Goal: Task Accomplishment & Management: Manage account settings

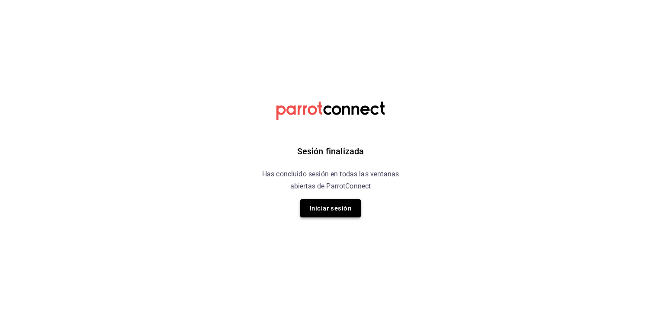
click at [351, 208] on button "Iniciar sesión" at bounding box center [330, 208] width 61 height 18
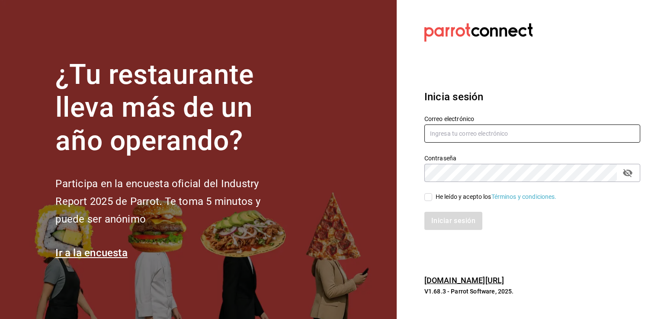
type input "[EMAIL_ADDRESS][DOMAIN_NAME]"
click at [629, 173] on icon "passwordField" at bounding box center [627, 173] width 10 height 10
click at [442, 196] on div "He leído y acepto los Términos y condiciones." at bounding box center [495, 196] width 121 height 9
click at [432, 196] on input "He leído y acepto los Términos y condiciones." at bounding box center [428, 197] width 8 height 8
checkbox input "true"
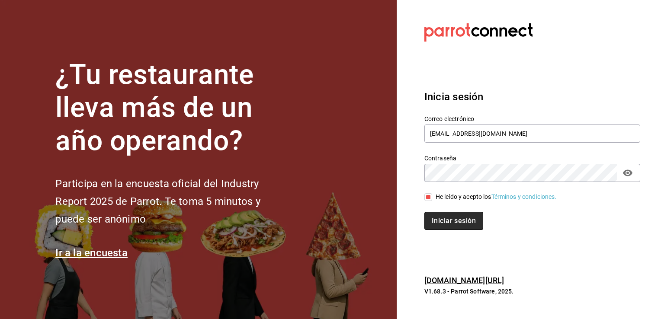
click at [447, 219] on button "Iniciar sesión" at bounding box center [453, 221] width 59 height 18
